Goal: Information Seeking & Learning: Learn about a topic

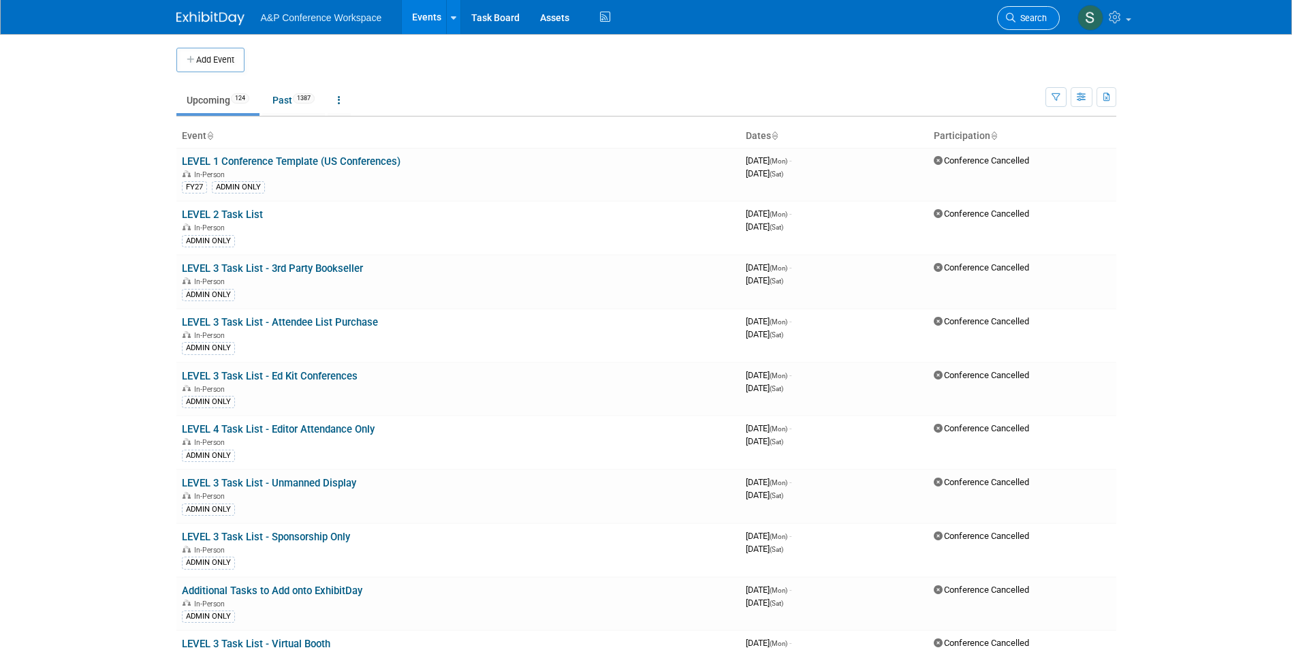
click at [1016, 18] on span "Search" at bounding box center [1030, 18] width 31 height 10
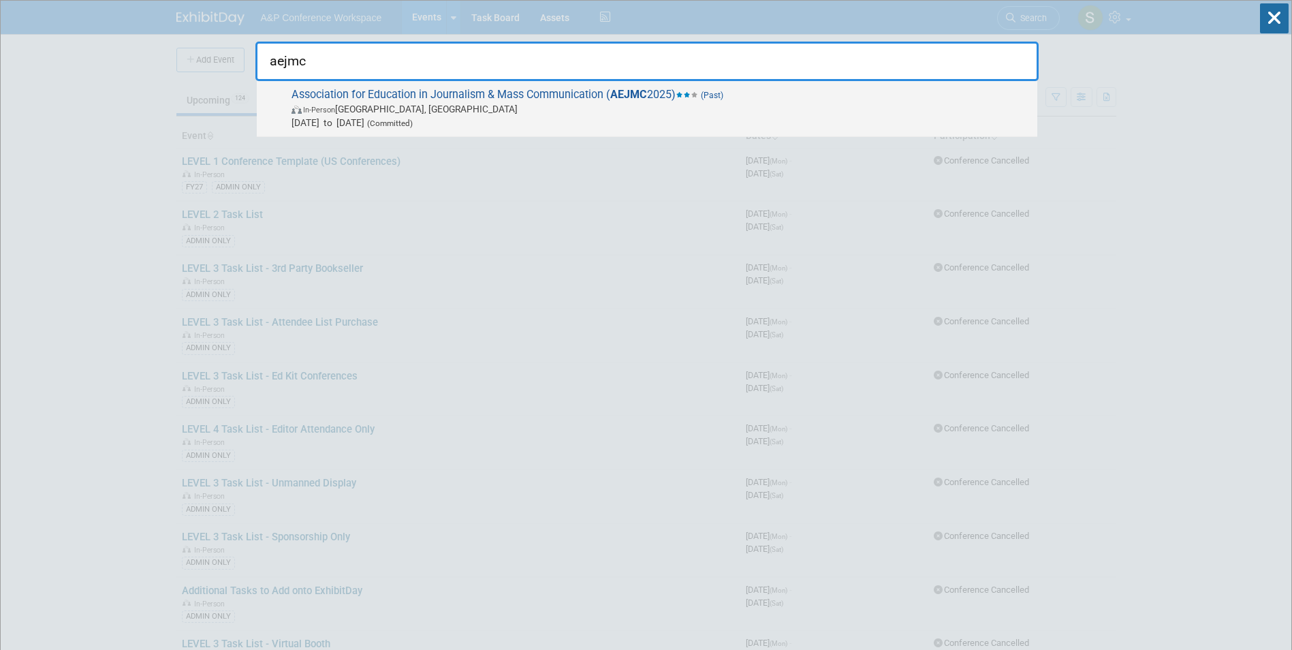
type input "aejmc"
click at [669, 101] on span "Association for Education in Journalism & Mass Communication ( AEJMC 2025) (Pas…" at bounding box center [658, 109] width 743 height 42
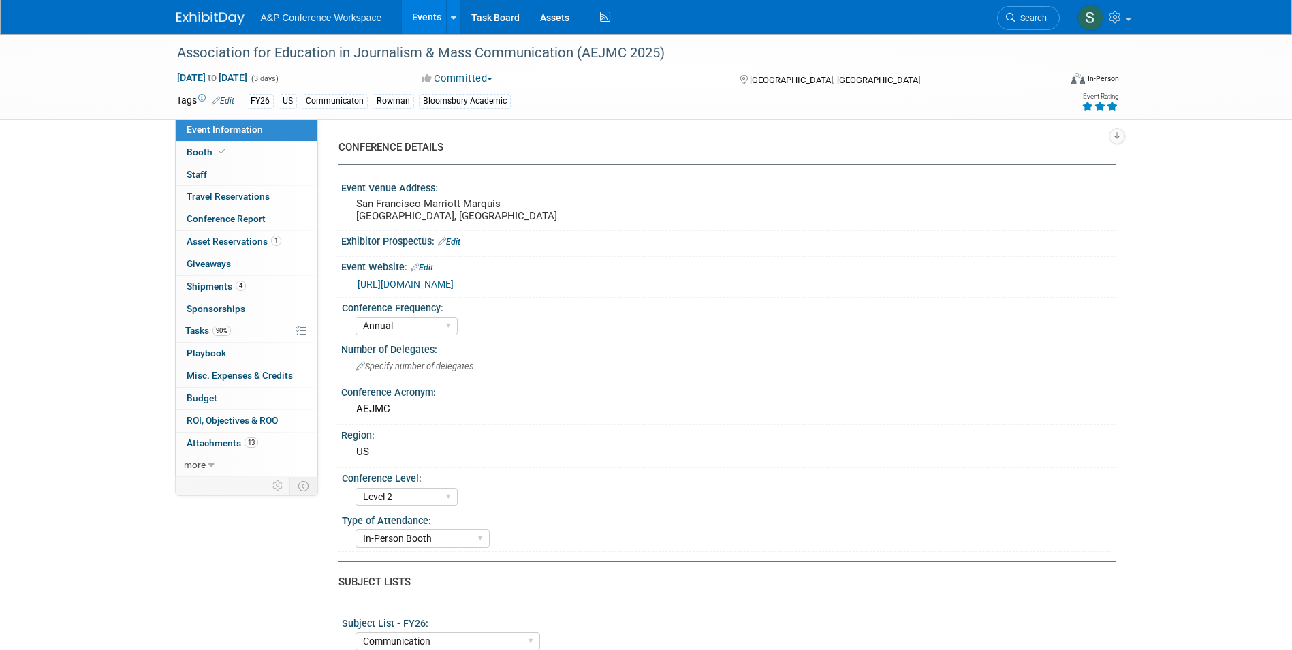
select select "Annual"
select select "Level 2"
select select "In-Person Booth"
select select "Communication"
select select "Bloomsbury Academic"
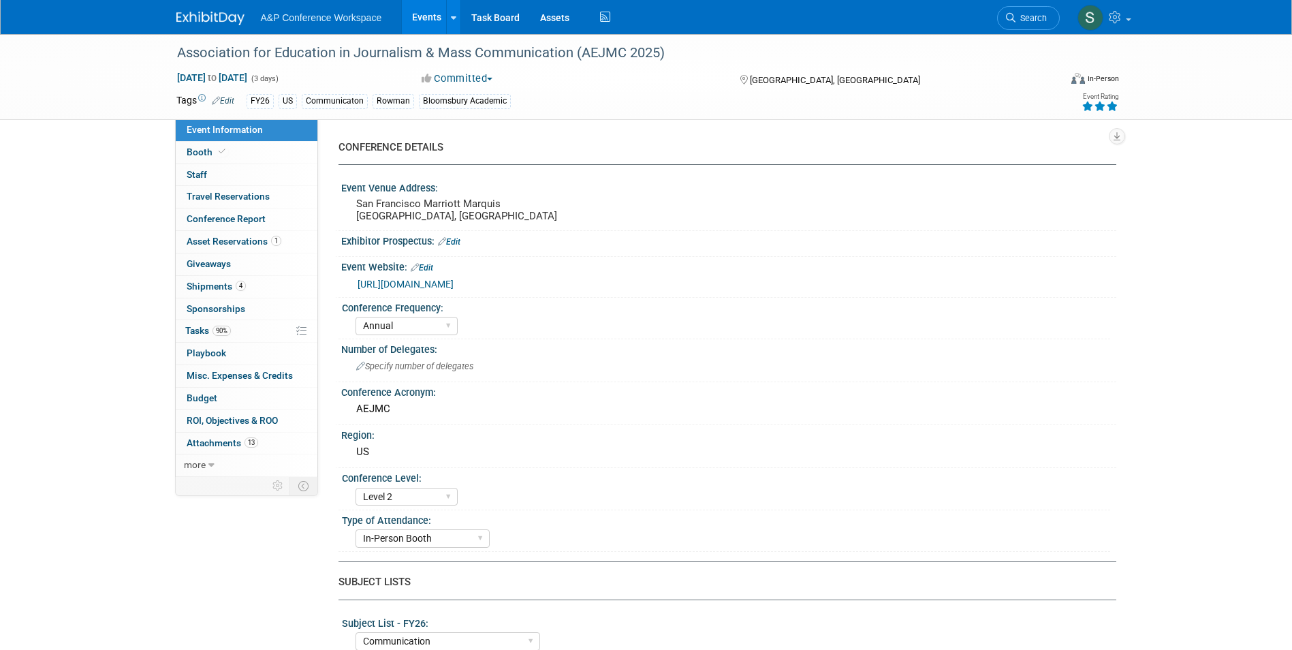
select select "[PERSON_NAME]"
select select "Networking/Commissioning"
click at [206, 330] on span "Tasks 90%" at bounding box center [208, 330] width 46 height 11
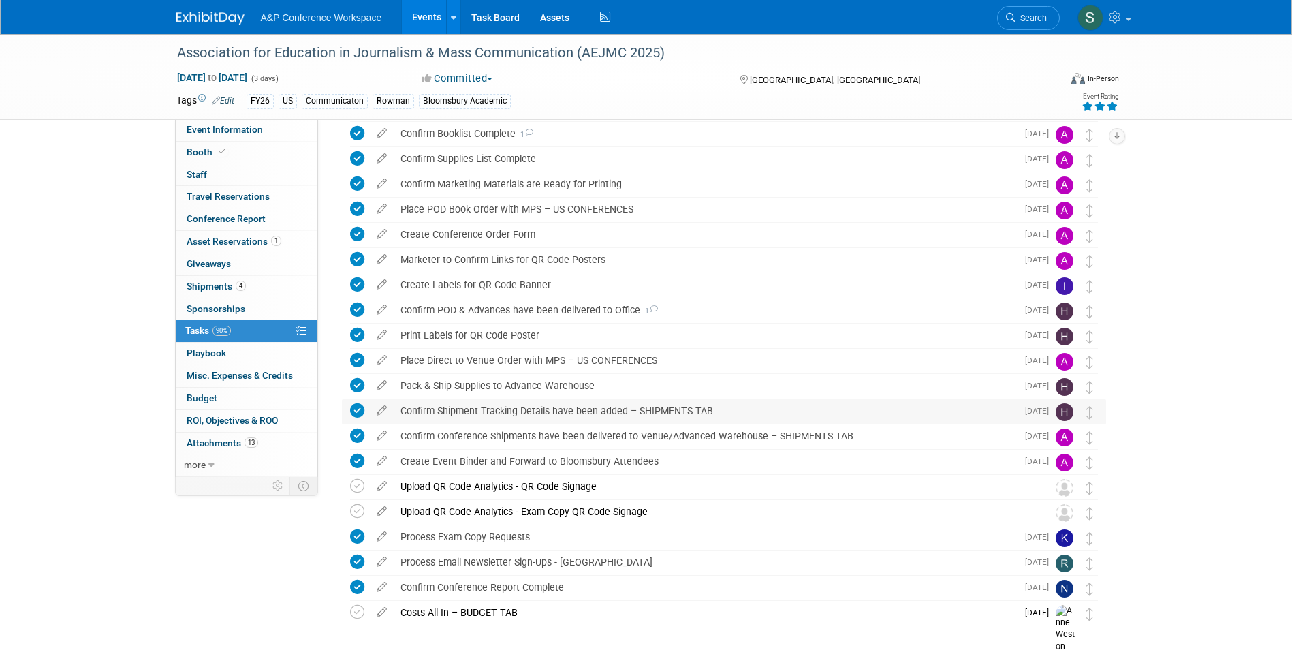
scroll to position [366, 0]
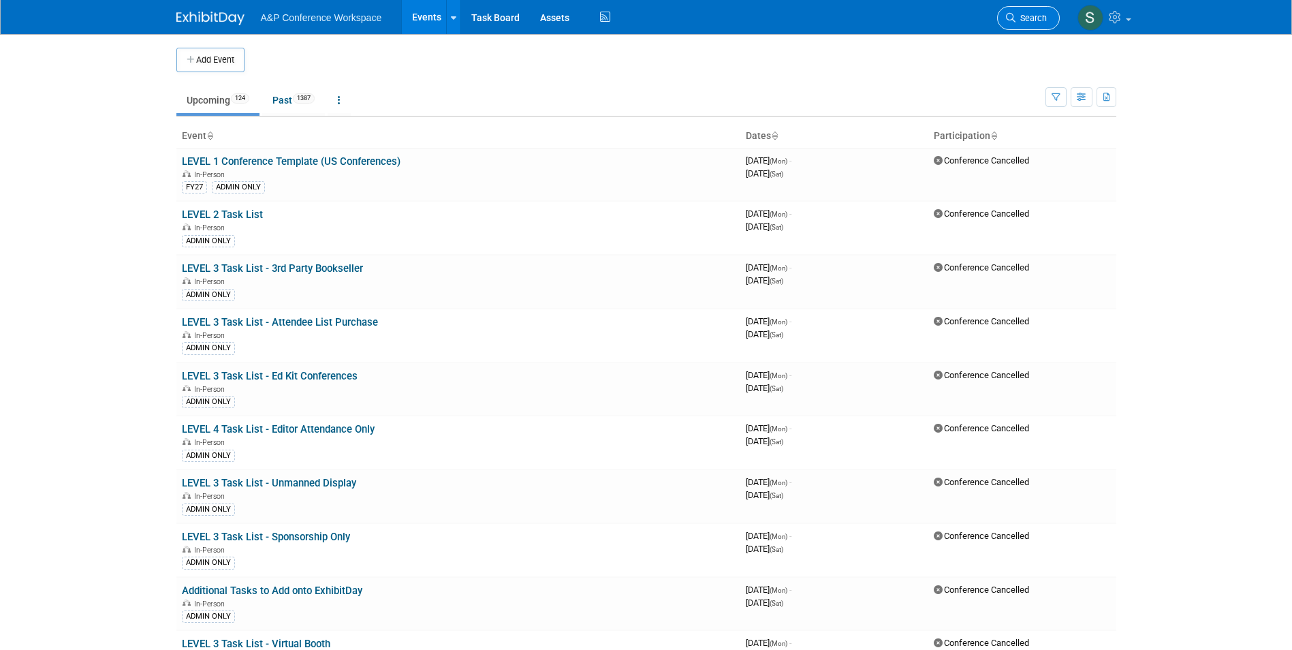
click at [1008, 18] on icon at bounding box center [1011, 18] width 10 height 10
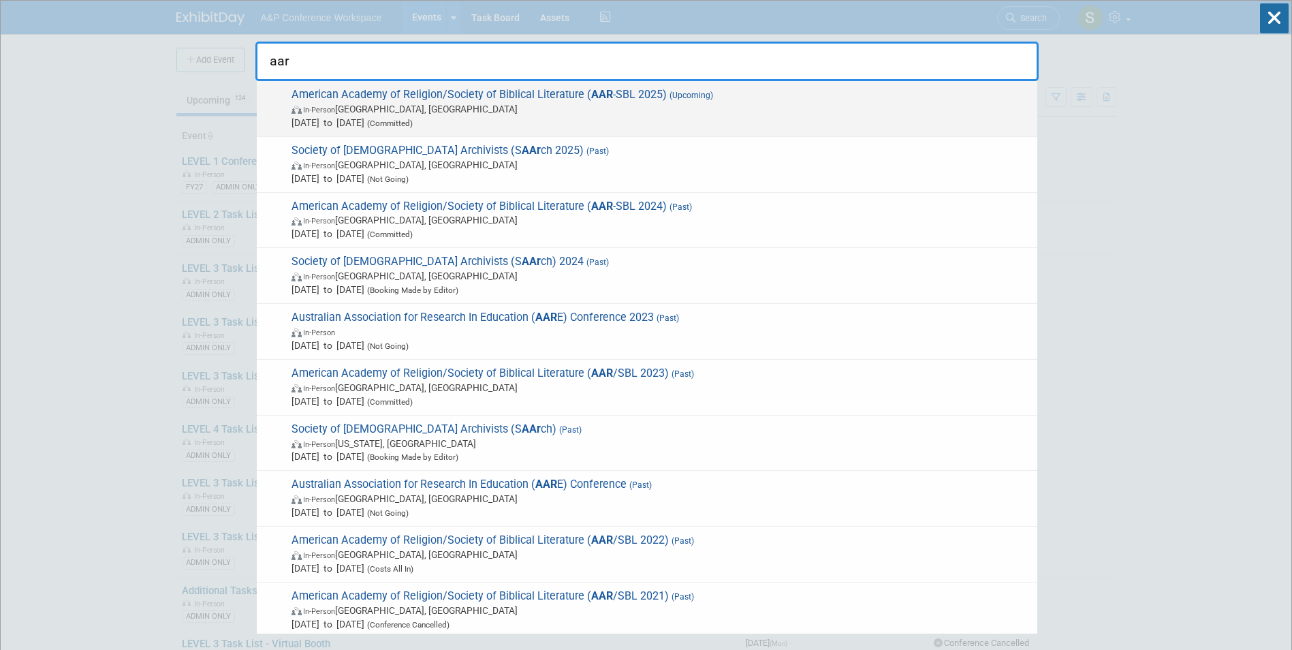
type input "aar"
click at [688, 90] on span "American Academy of Religion/Society of Biblical Literature ( AAR -SBL 2025) (U…" at bounding box center [658, 109] width 743 height 42
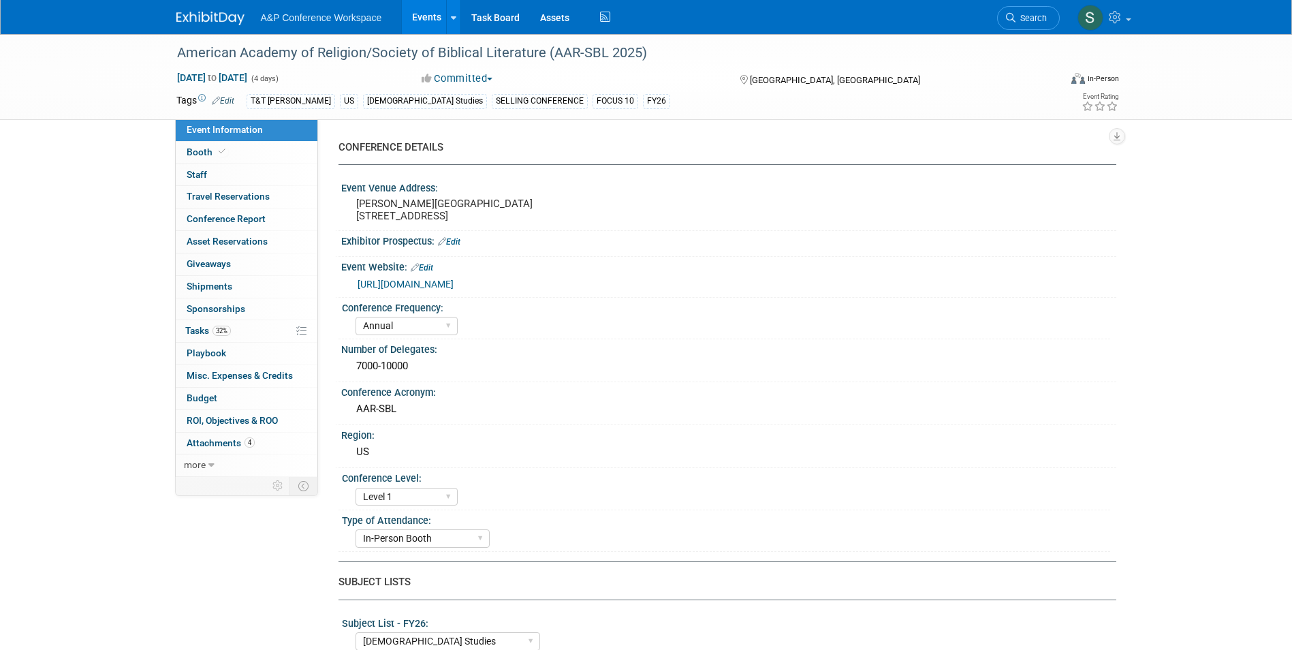
select select "Annual"
select select "Level 1"
select select "In-Person Booth"
select select "[DEMOGRAPHIC_DATA] Studies"
select select "T&T [PERSON_NAME]"
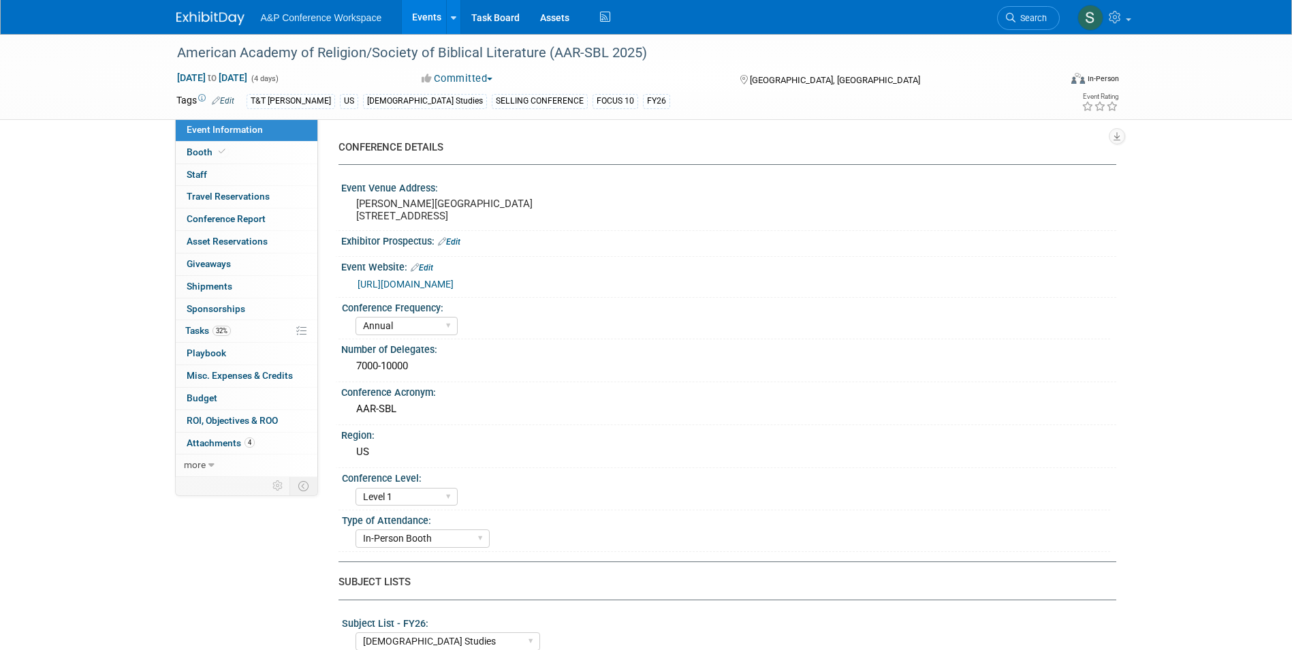
select select "[PERSON_NAME]"
select select "Networking/Commissioning"
click at [223, 326] on span "32%" at bounding box center [221, 331] width 18 height 10
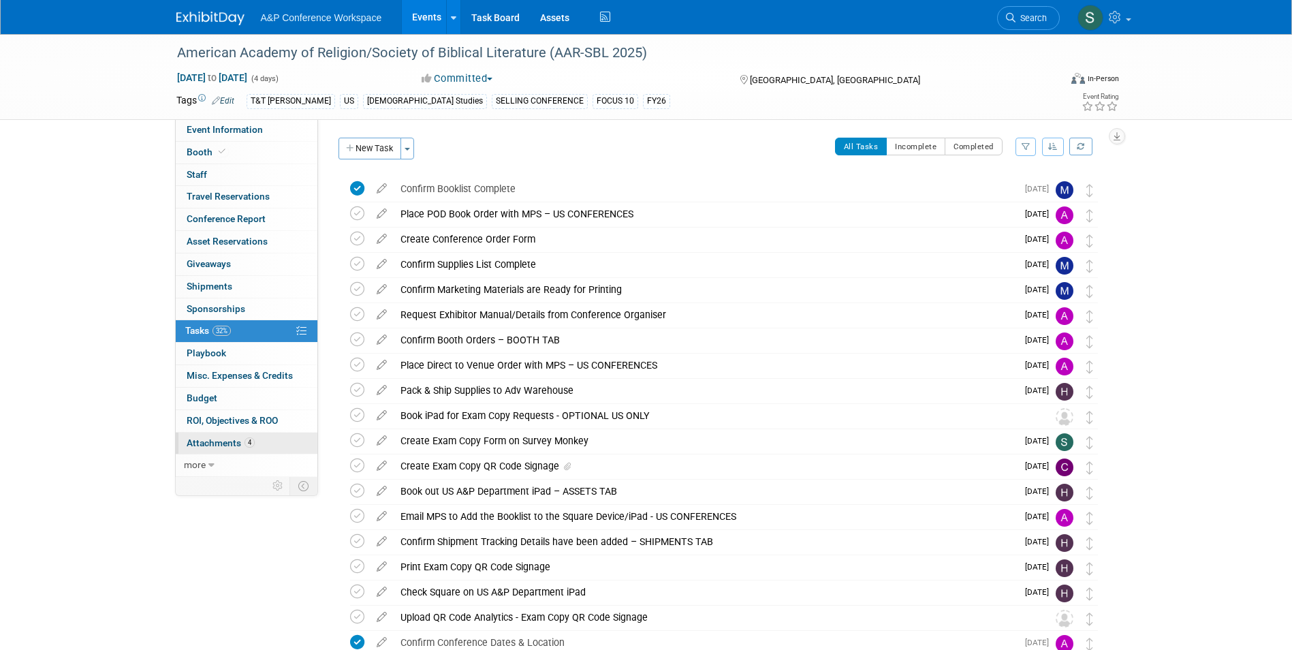
click at [221, 439] on span "Attachments 4" at bounding box center [221, 442] width 68 height 11
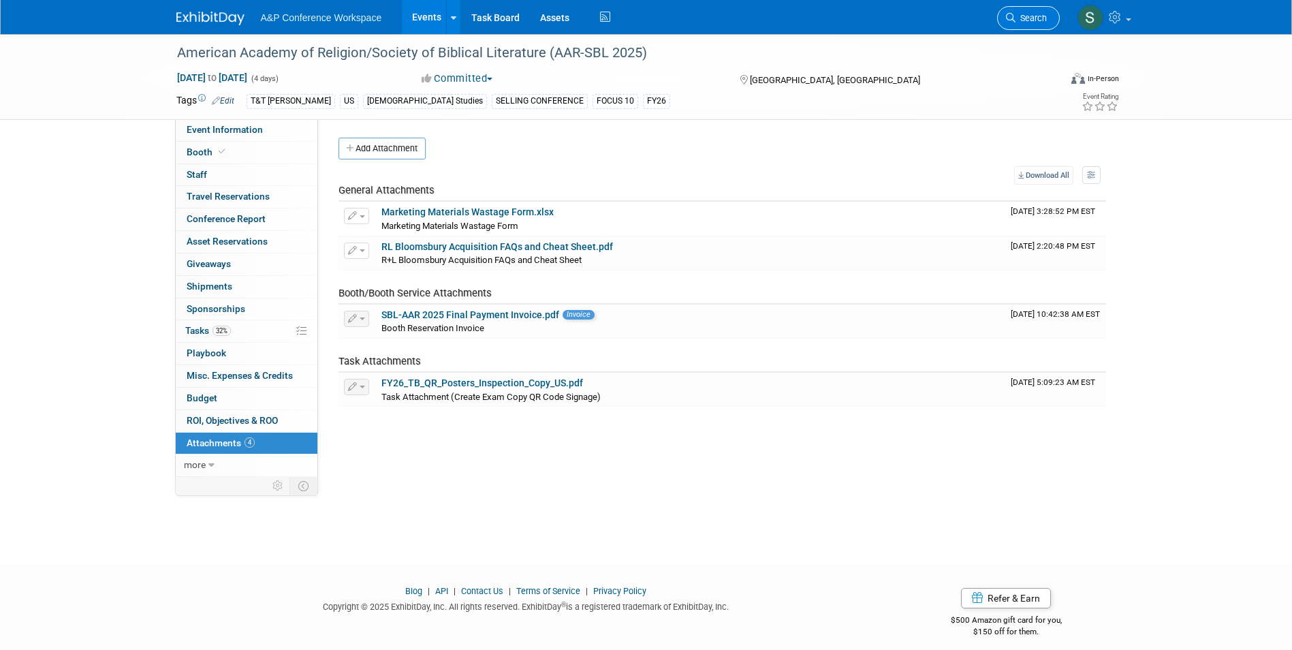
click at [1034, 16] on span "Search" at bounding box center [1030, 18] width 31 height 10
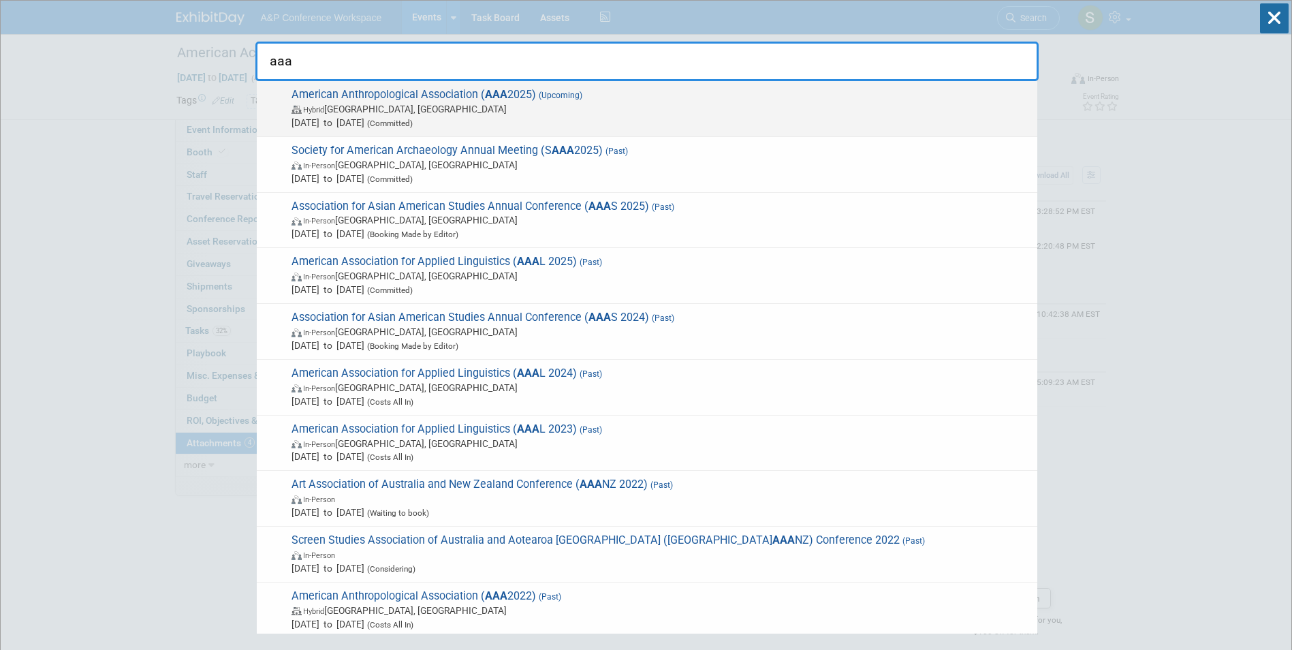
type input "aaa"
click at [528, 88] on span "American Anthropological Association ( AAA 2025) (Upcoming) Hybrid New Orleans,…" at bounding box center [658, 109] width 743 height 42
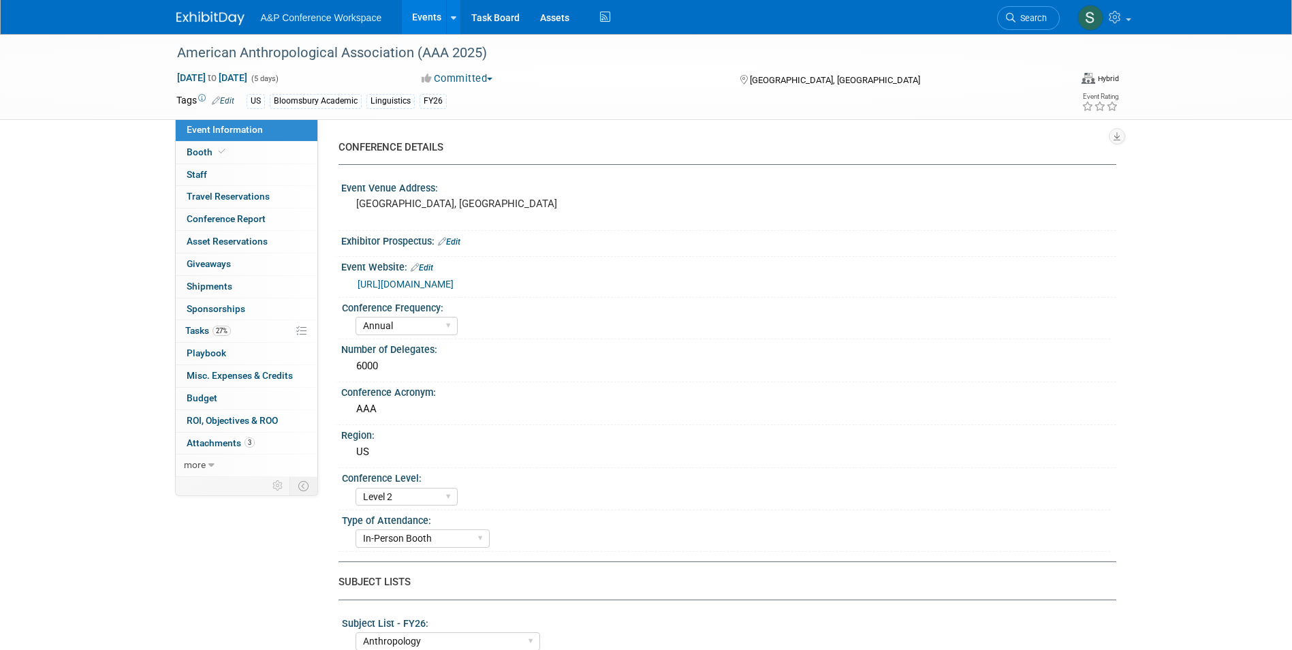
select select "Annual"
select select "Level 2"
select select "In-Person Booth"
select select "Anthropology"
select select "Bloomsbury Academic"
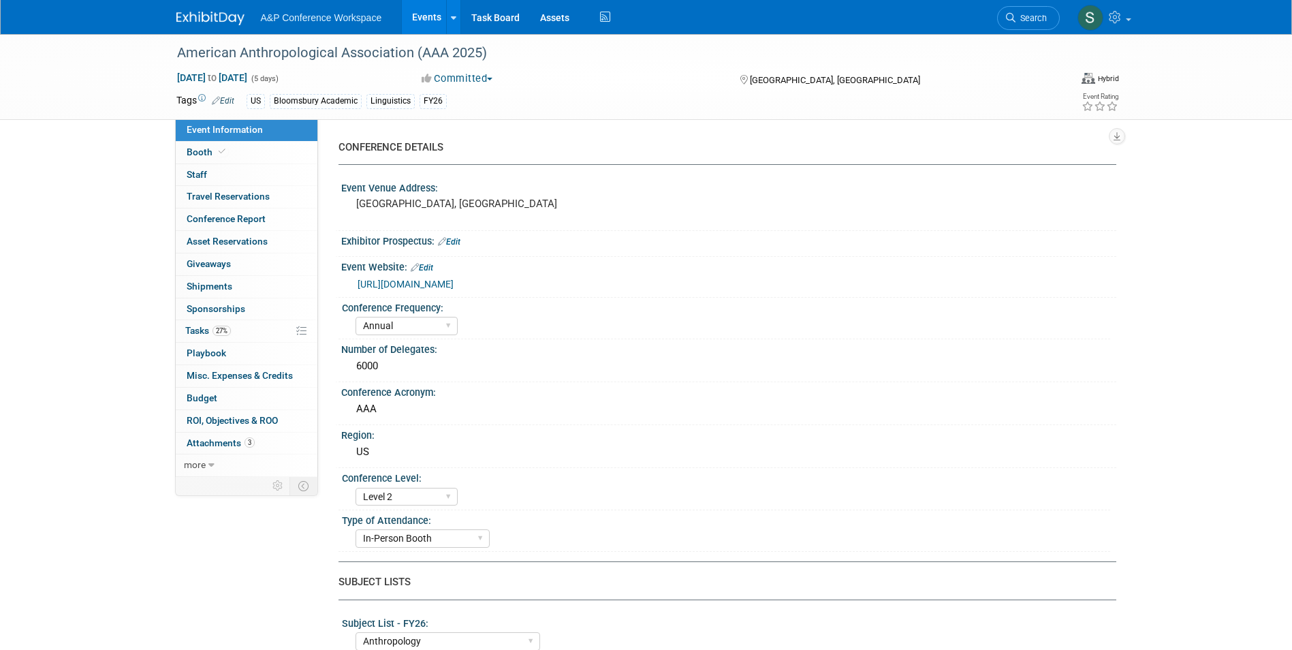
select select "[PERSON_NAME]"
select select "Networking/Commissioning"
click at [196, 324] on link "27% Tasks 27%" at bounding box center [247, 331] width 142 height 22
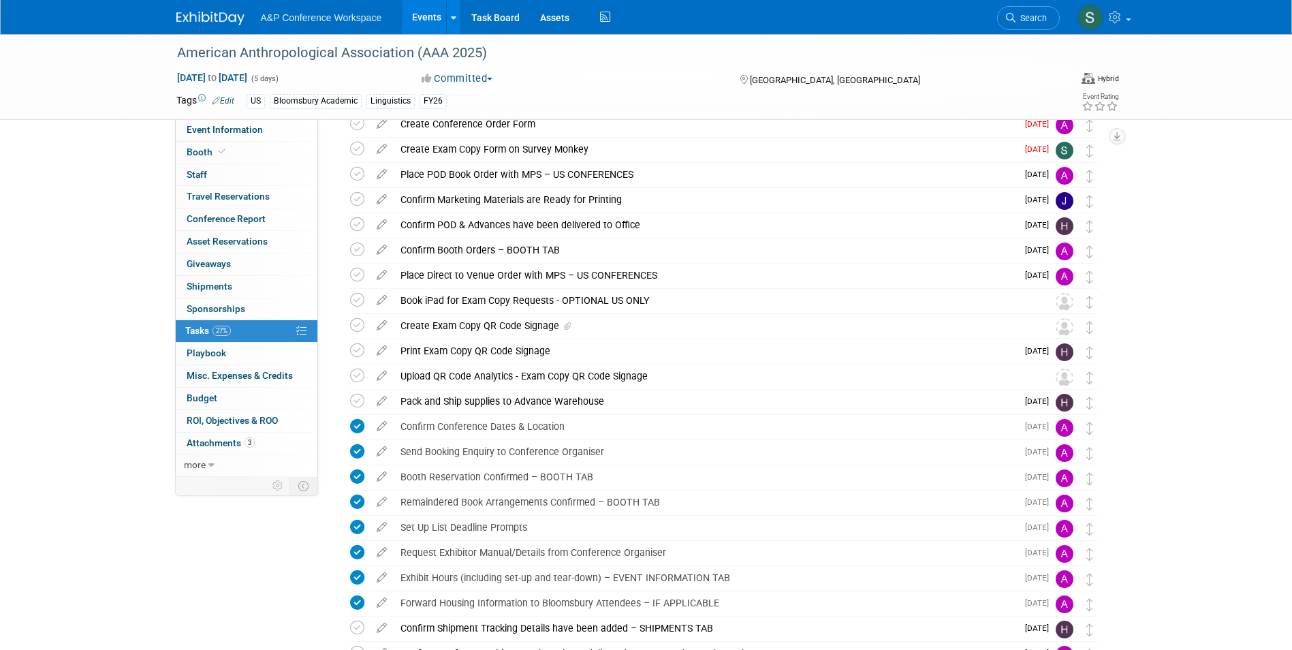
scroll to position [84, 0]
